Goal: Task Accomplishment & Management: Use online tool/utility

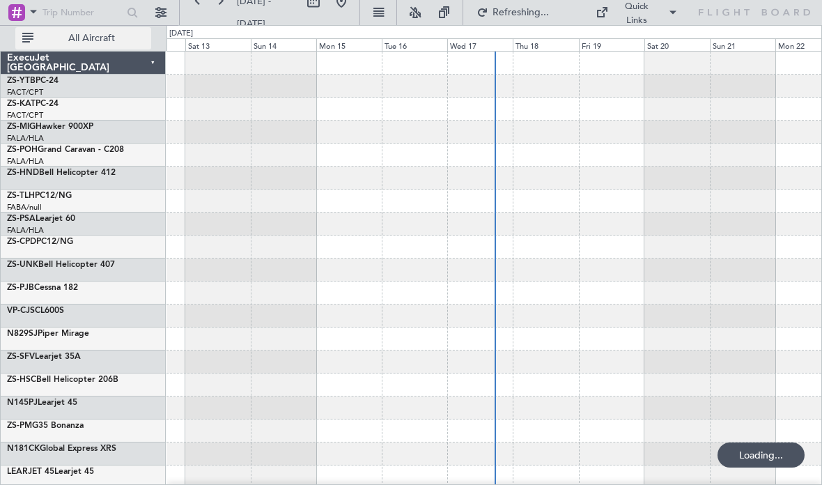
click at [114, 29] on button "All Aircraft" at bounding box center [83, 38] width 136 height 22
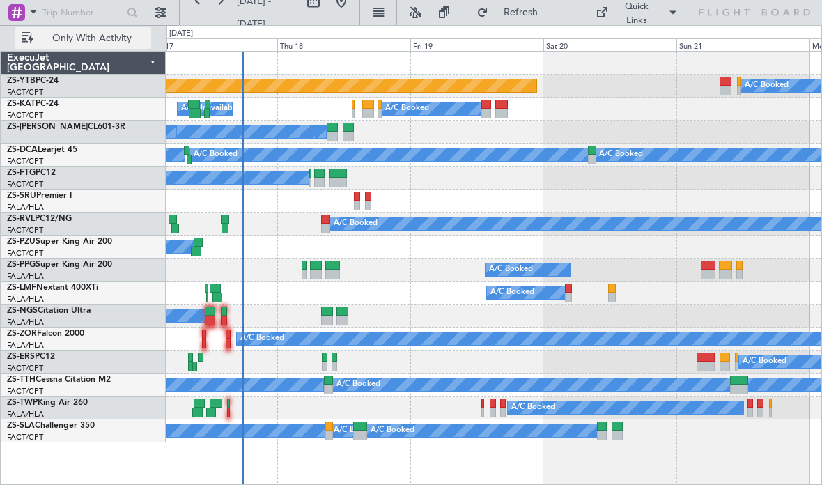
click at [565, 347] on div "A/C Booked" at bounding box center [493, 338] width 655 height 23
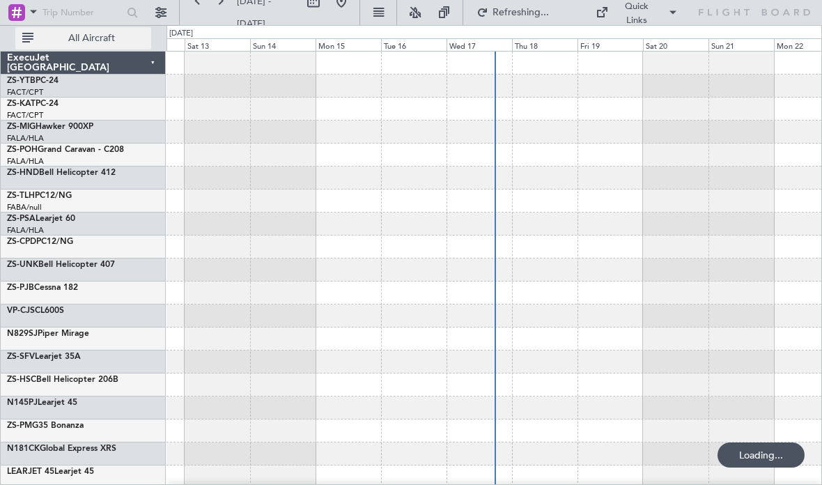
click at [95, 37] on span "All Aircraft" at bounding box center [91, 38] width 111 height 10
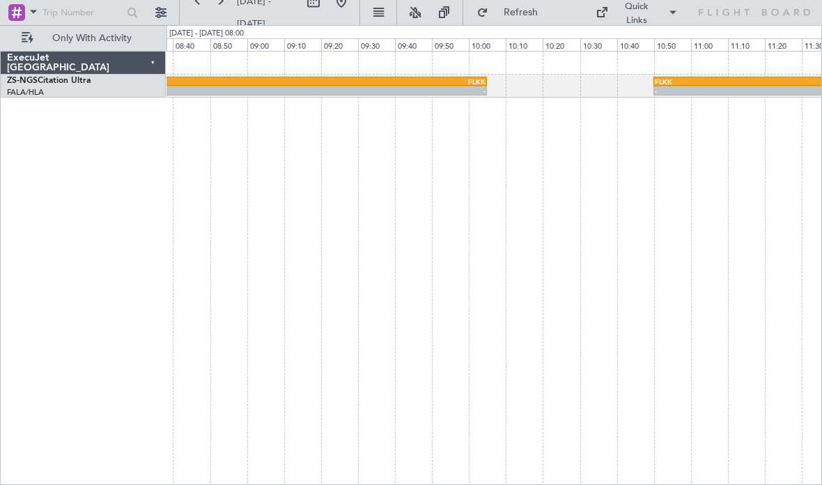
click at [716, 127] on div "FQMA 08:00 Z FLKK 10:05 Z - - - - FLKK 10:50 Z FALA 12:55 Z" at bounding box center [493, 268] width 655 height 434
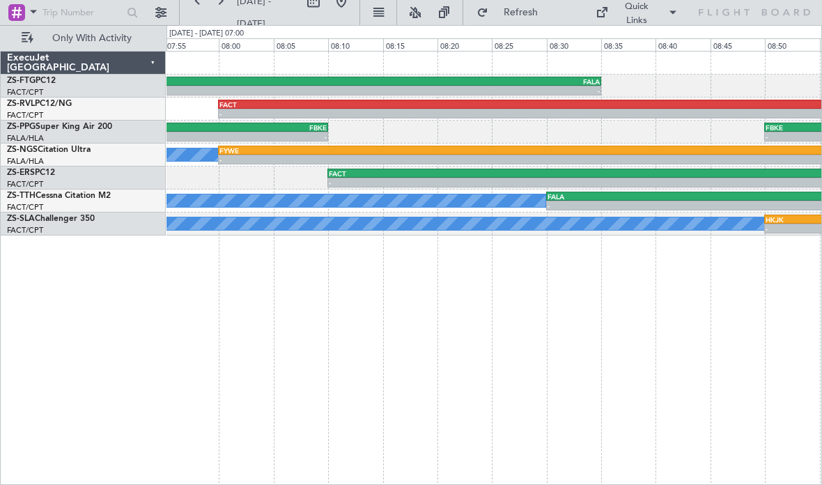
click at [460, 148] on div "FYWE" at bounding box center [532, 150] width 627 height 8
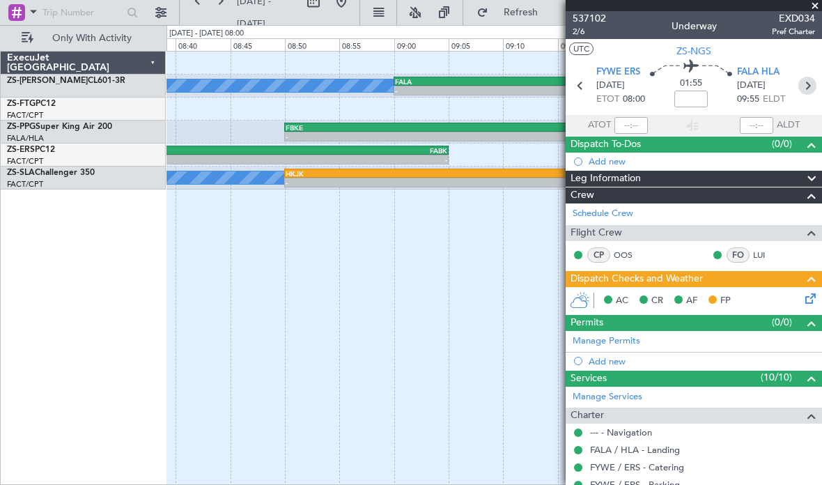
click at [815, 80] on icon at bounding box center [807, 86] width 18 height 18
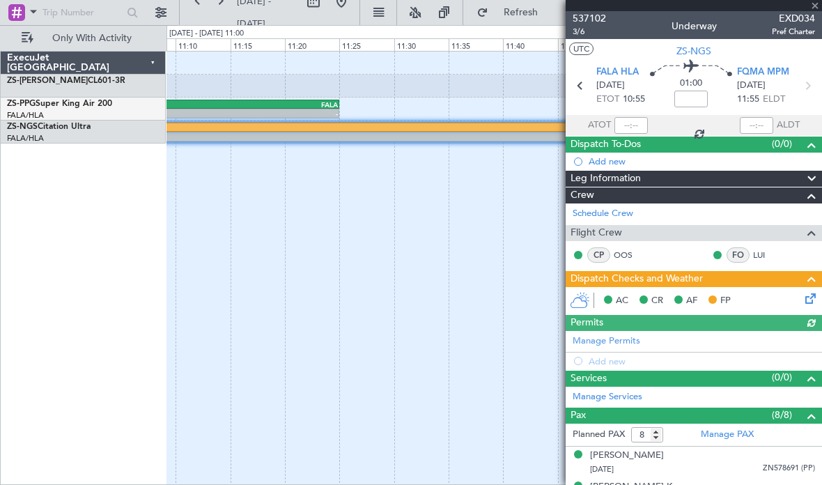
click at [815, 79] on icon at bounding box center [807, 86] width 18 height 18
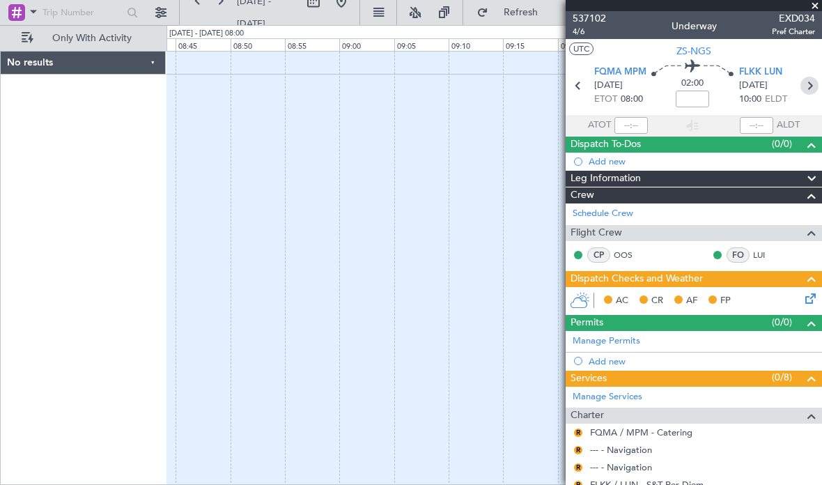
click at [815, 84] on icon at bounding box center [809, 86] width 18 height 18
type input "0"
